Goal: Navigation & Orientation: Find specific page/section

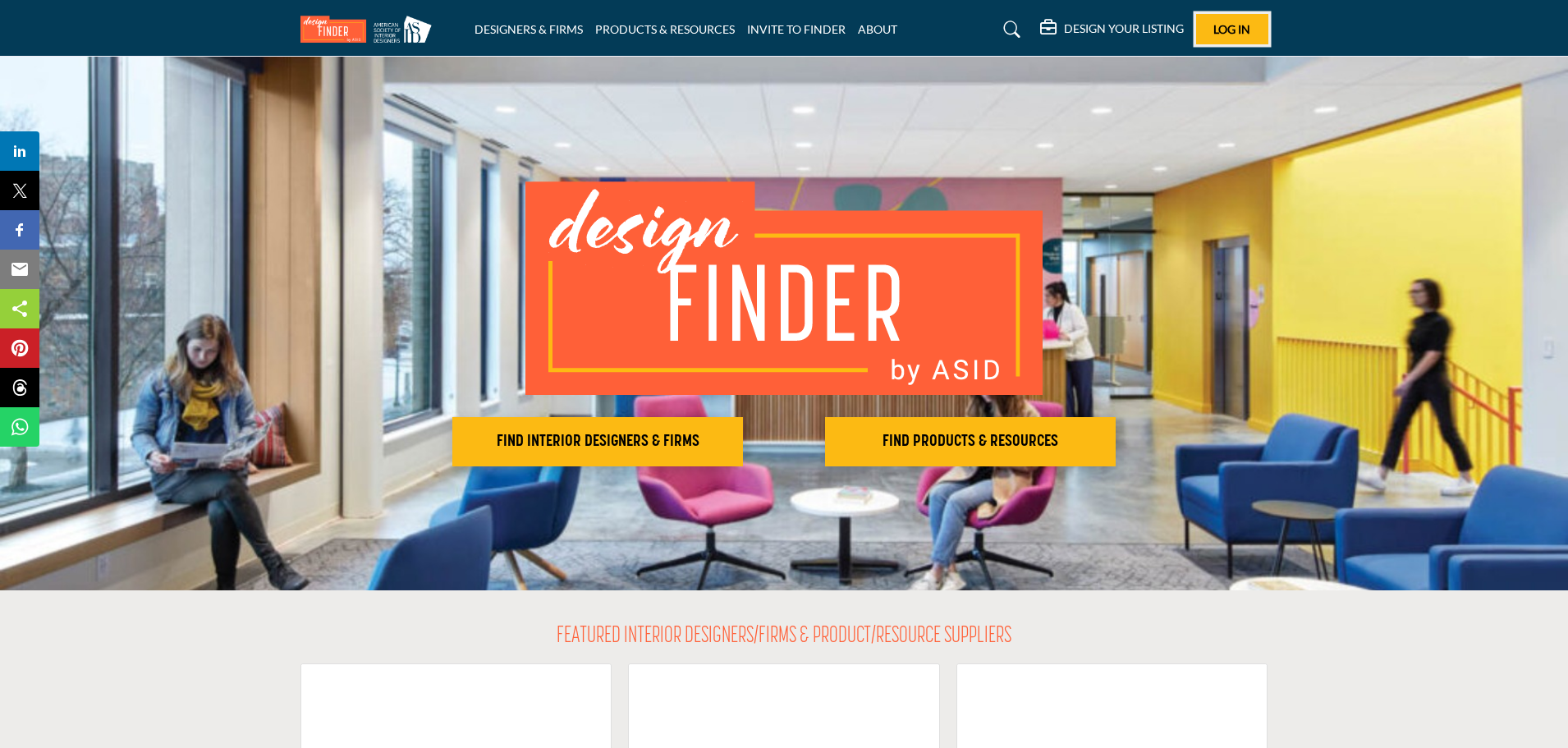
click at [1242, 30] on span "Log In" at bounding box center [1232, 29] width 37 height 14
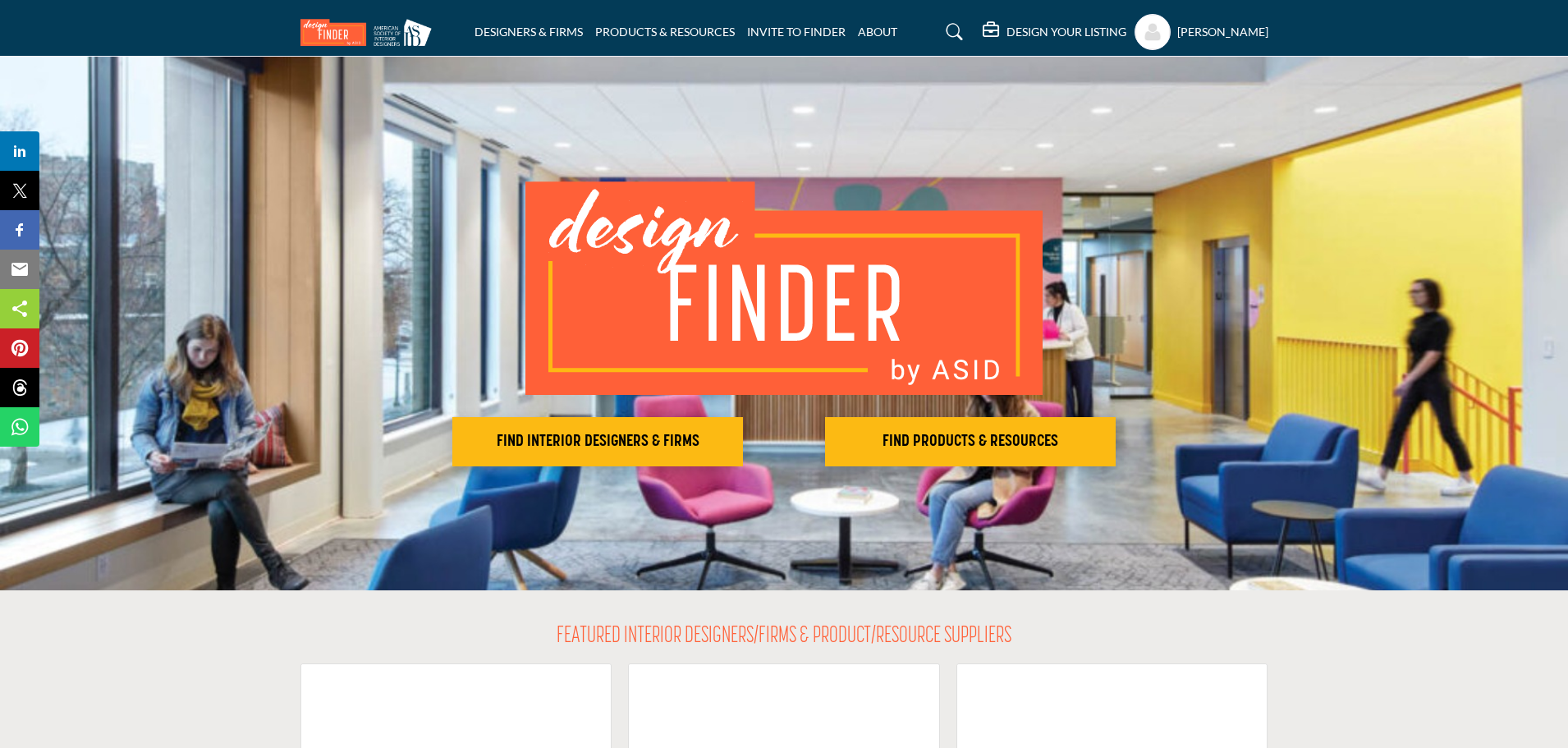
click at [1087, 28] on h5 "DESIGN YOUR LISTING" at bounding box center [1066, 32] width 120 height 15
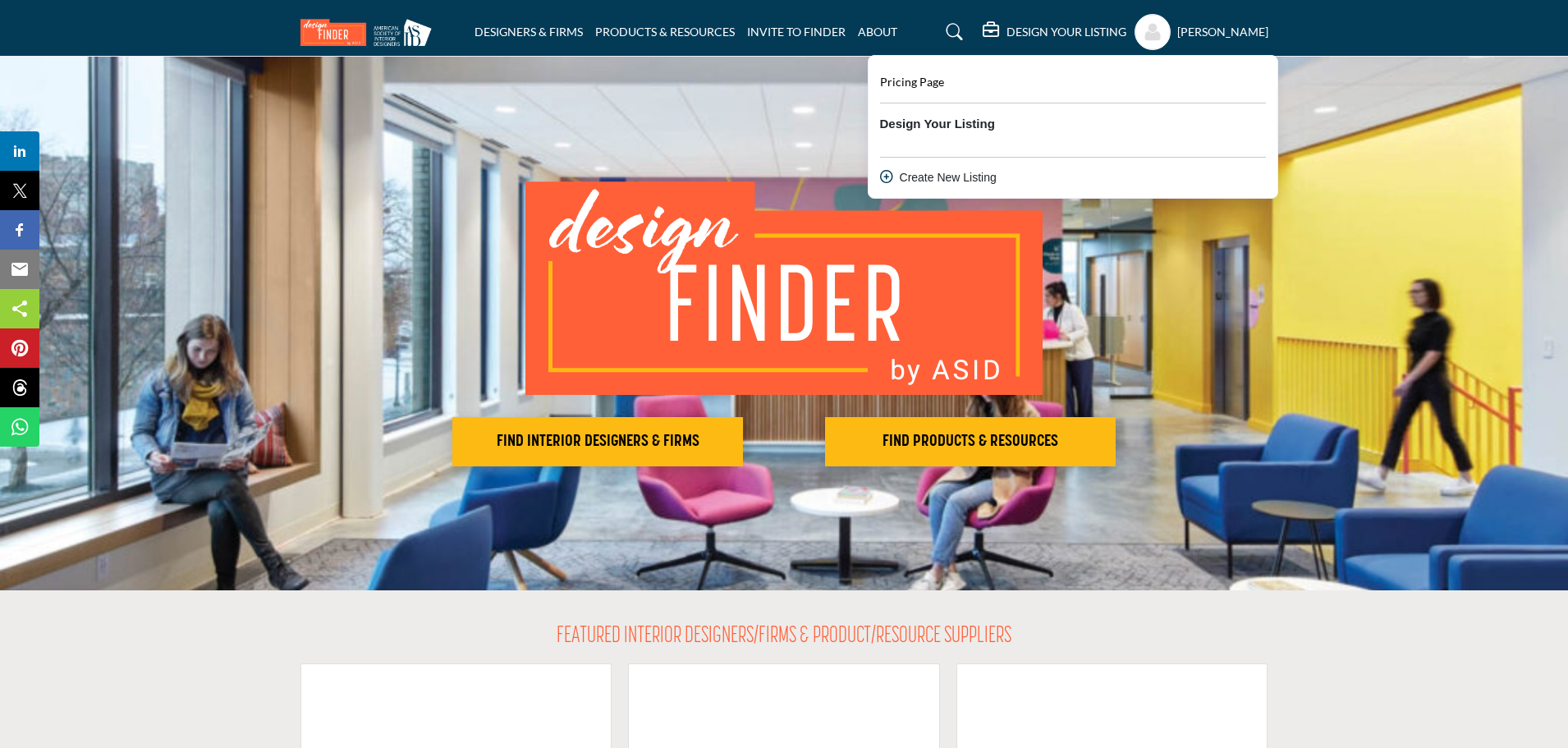
click at [1213, 31] on h5 "[PERSON_NAME]" at bounding box center [1223, 33] width 91 height 17
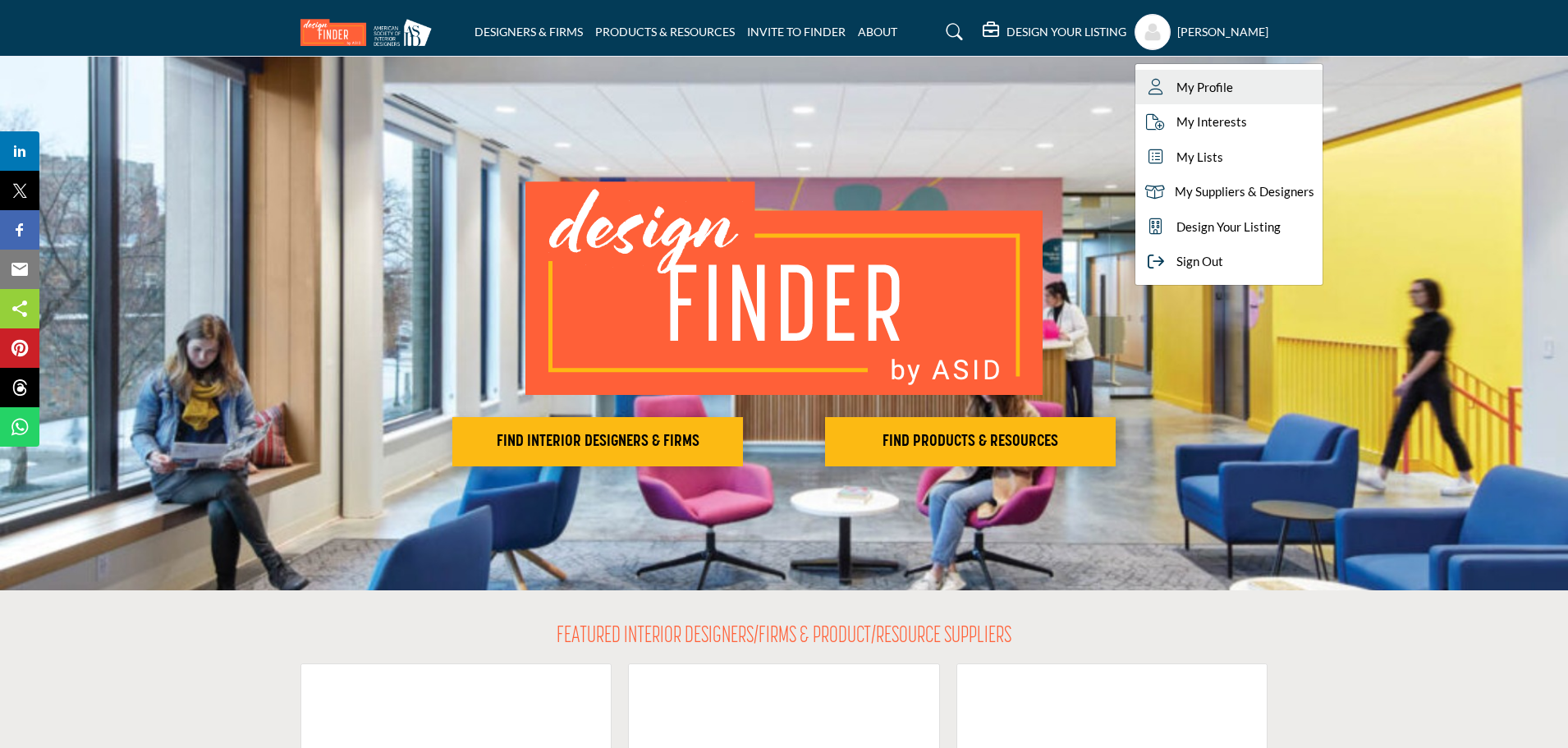
click at [1228, 75] on link "My Profile" at bounding box center [1229, 88] width 187 height 35
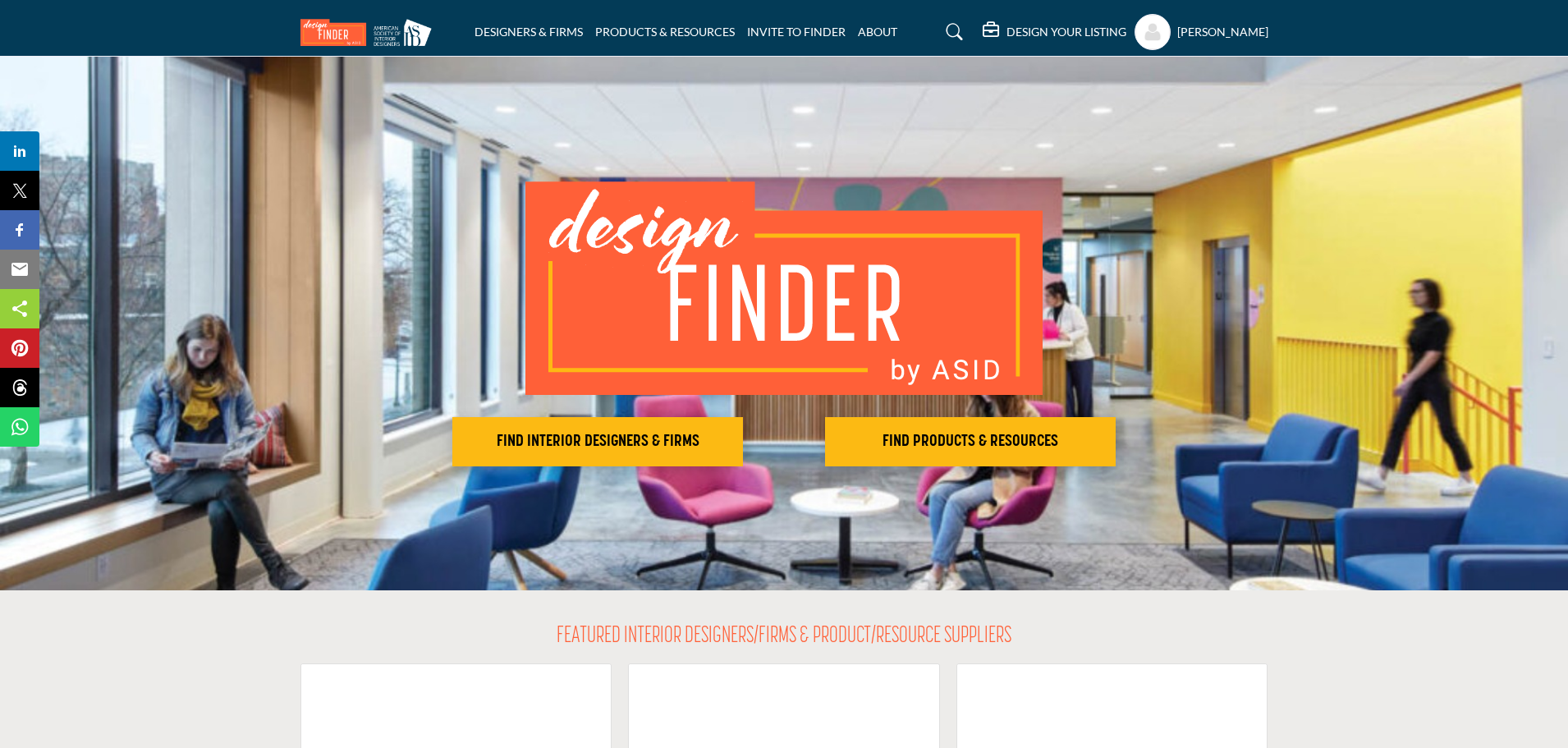
click at [1108, 30] on h5 "DESIGN YOUR LISTING" at bounding box center [1066, 32] width 120 height 15
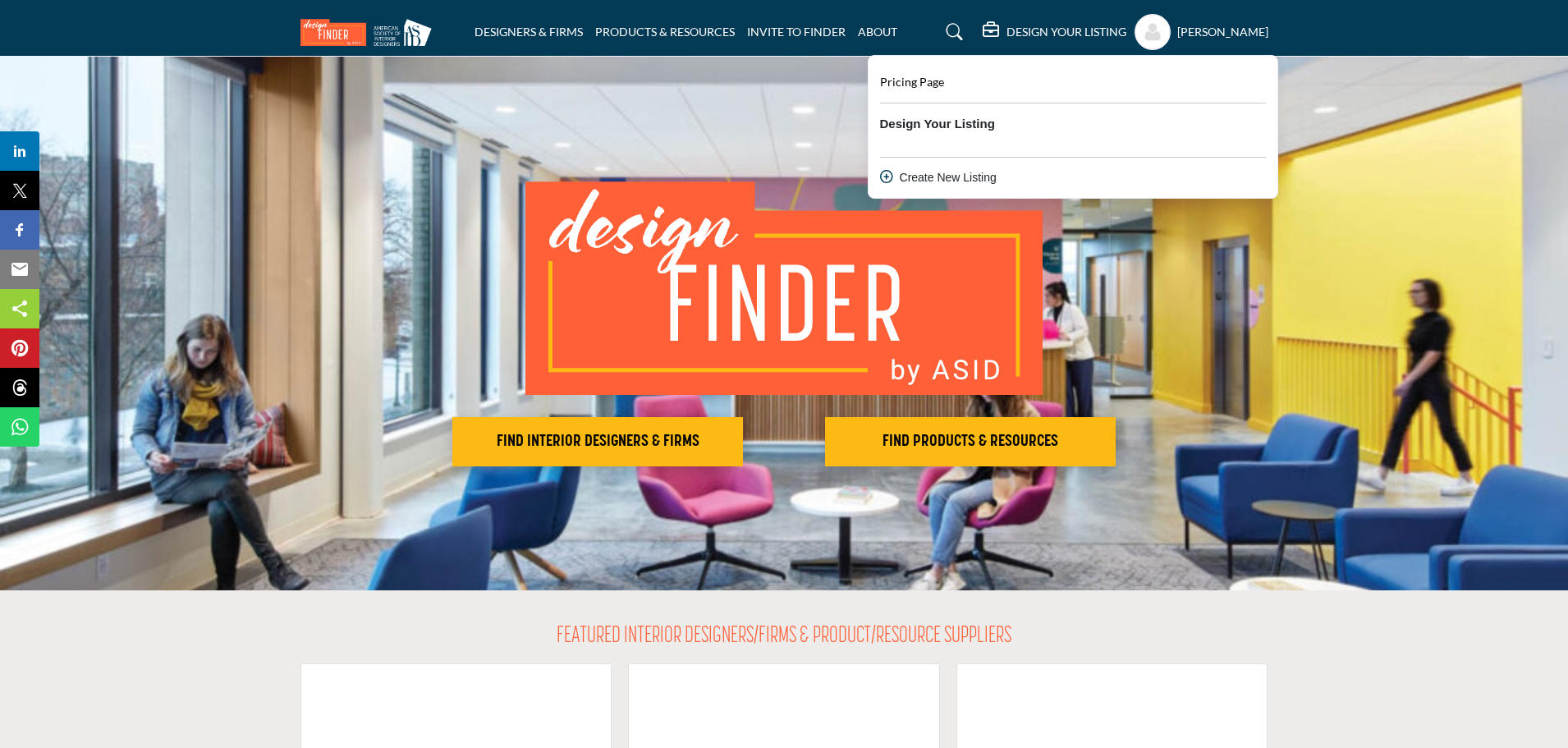
click at [923, 123] on b "Design Your Listing" at bounding box center [937, 124] width 115 height 19
